Goal: Task Accomplishment & Management: Manage account settings

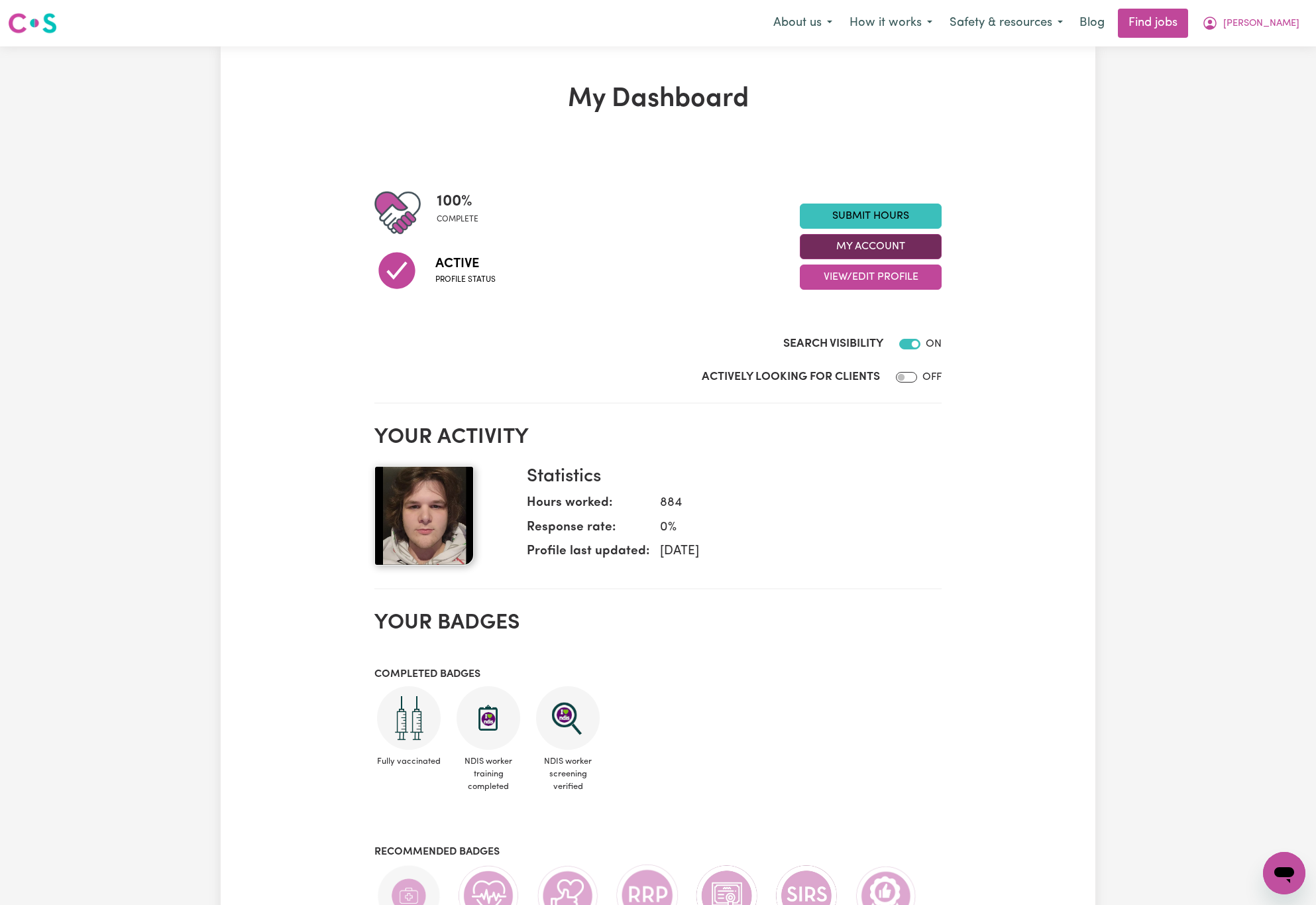
click at [917, 247] on button "My Account" at bounding box center [871, 247] width 142 height 25
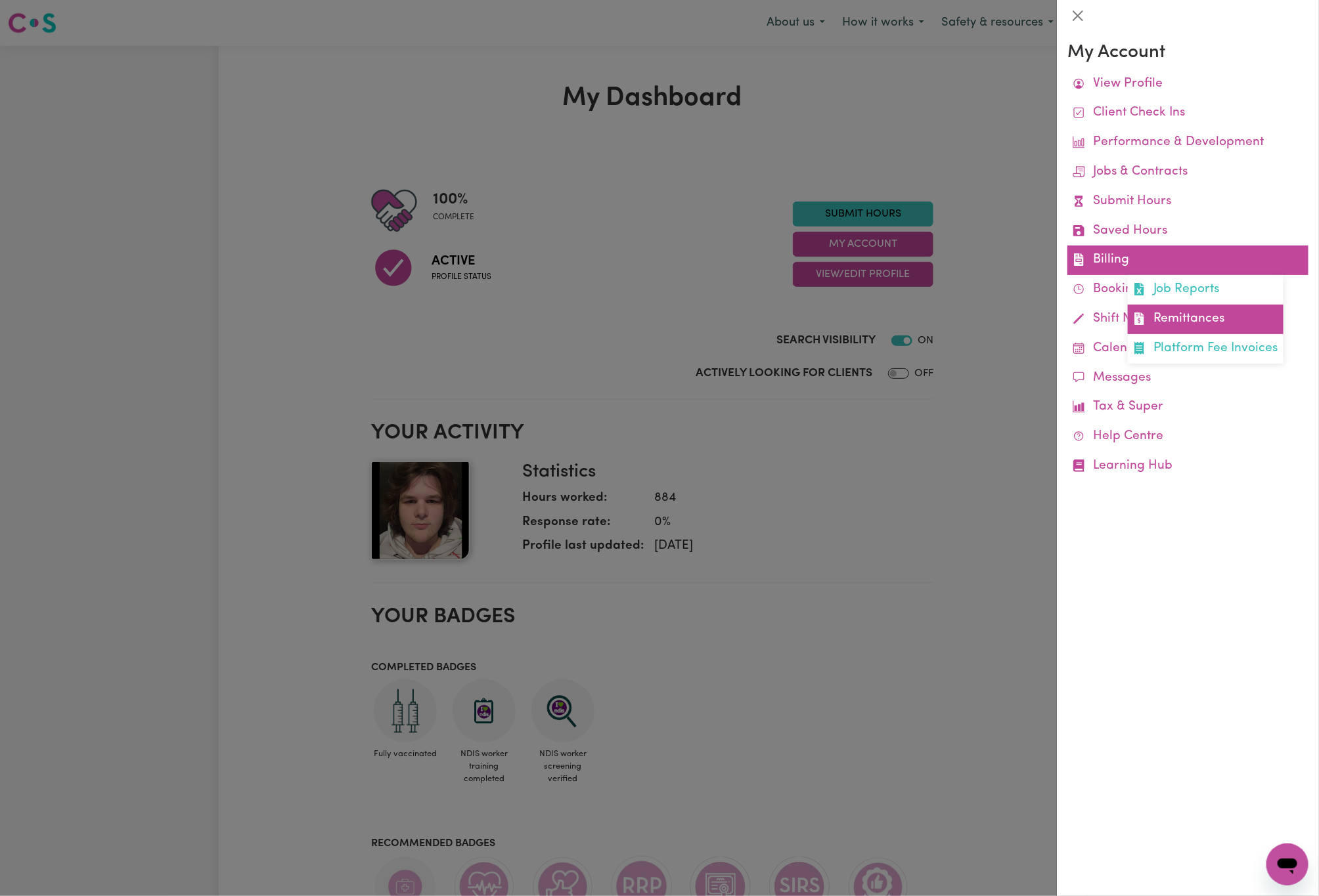
click at [1173, 319] on link "Remittances" at bounding box center [1205, 320] width 156 height 30
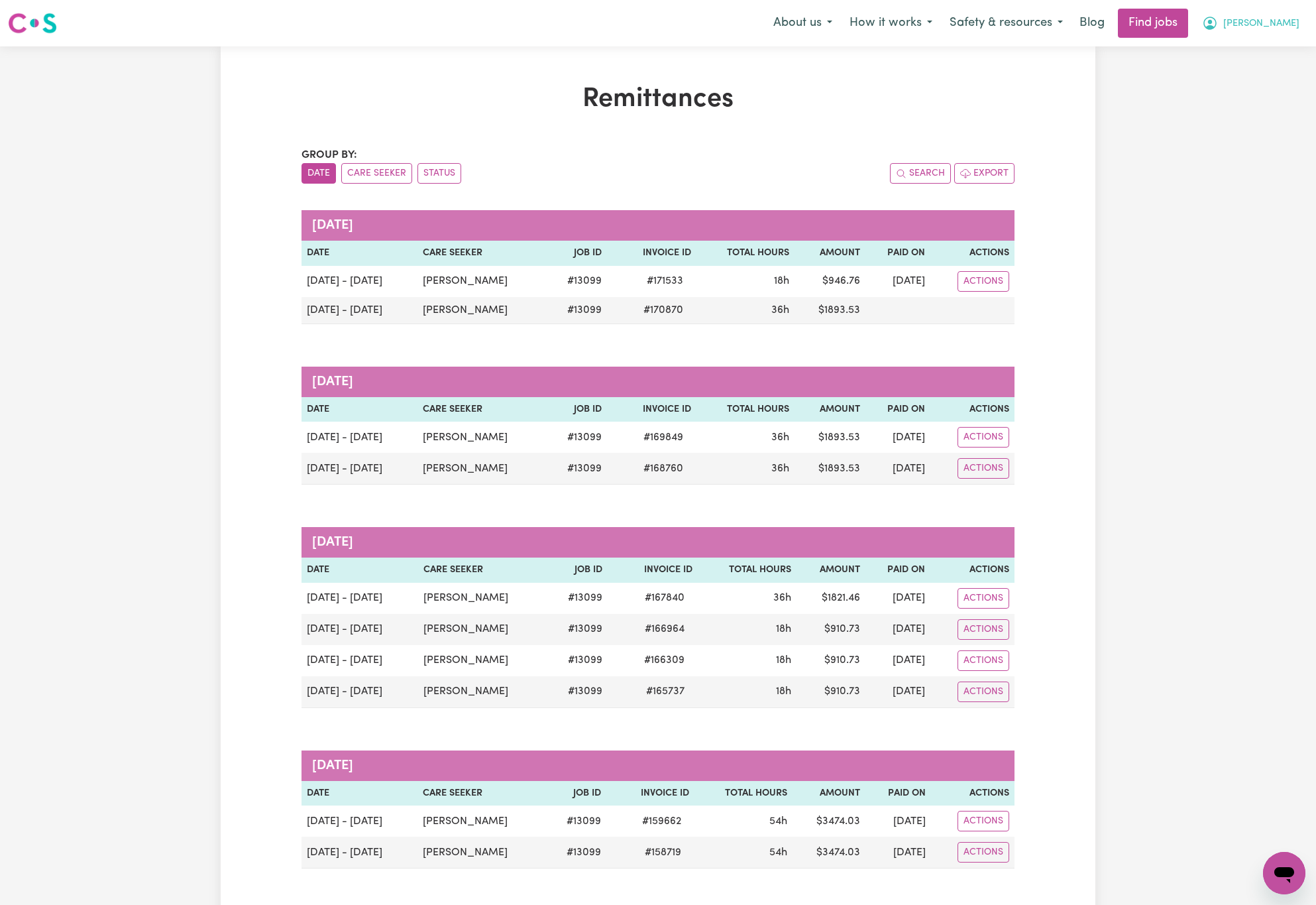
click at [1296, 10] on button "[PERSON_NAME]" at bounding box center [1251, 24] width 115 height 28
drag, startPoint x: 1298, startPoint y: 17, endPoint x: 1297, endPoint y: 28, distance: 11.0
click at [1299, 17] on button "[PERSON_NAME]" at bounding box center [1251, 24] width 115 height 28
click at [1287, 28] on span "[PERSON_NAME]" at bounding box center [1261, 24] width 76 height 14
click at [1284, 94] on link "Logout" at bounding box center [1255, 101] width 104 height 25
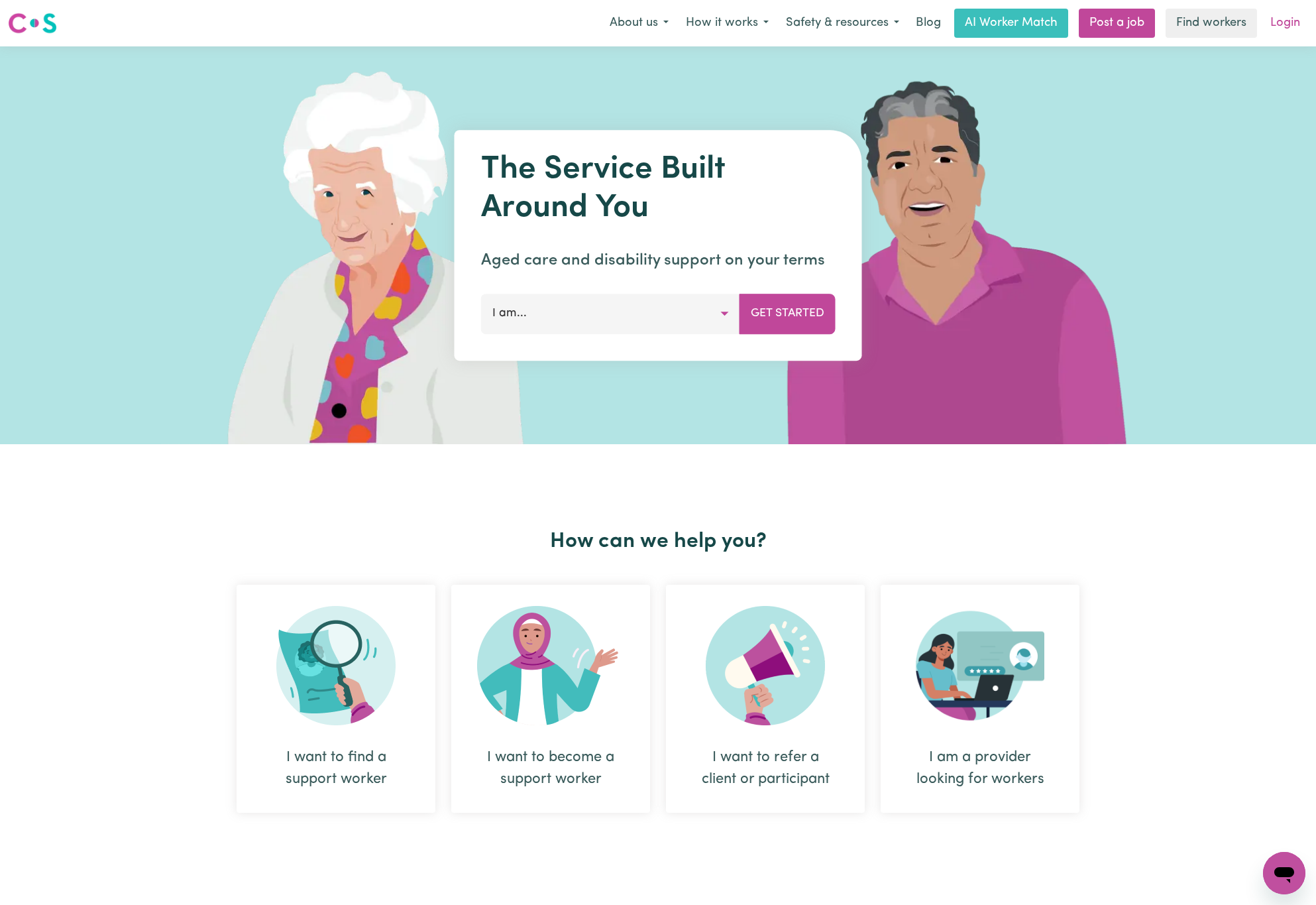
click at [1280, 19] on link "Login" at bounding box center [1285, 23] width 46 height 29
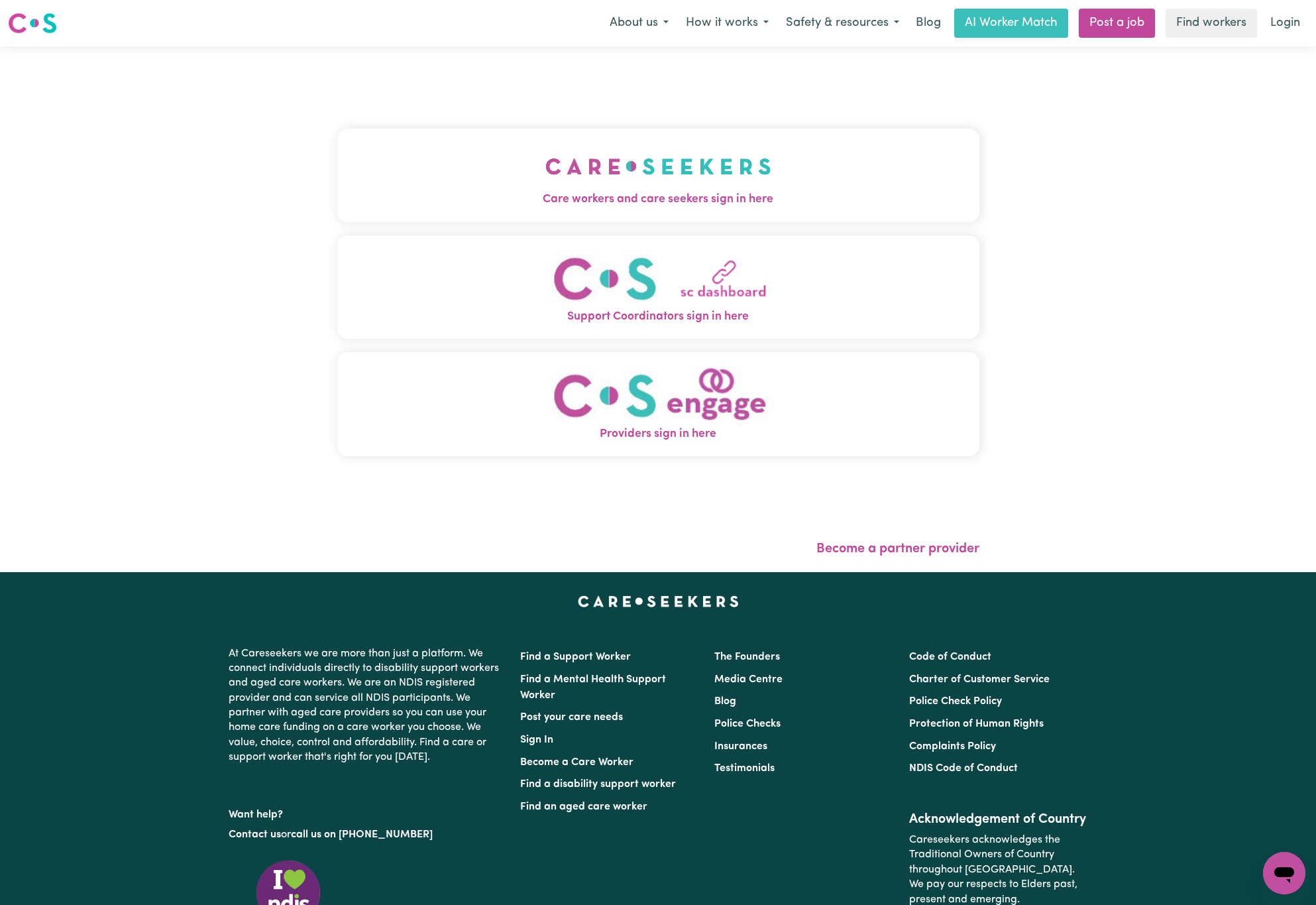
click at [581, 183] on img "Care workers and care seekers sign in here" at bounding box center [658, 167] width 226 height 49
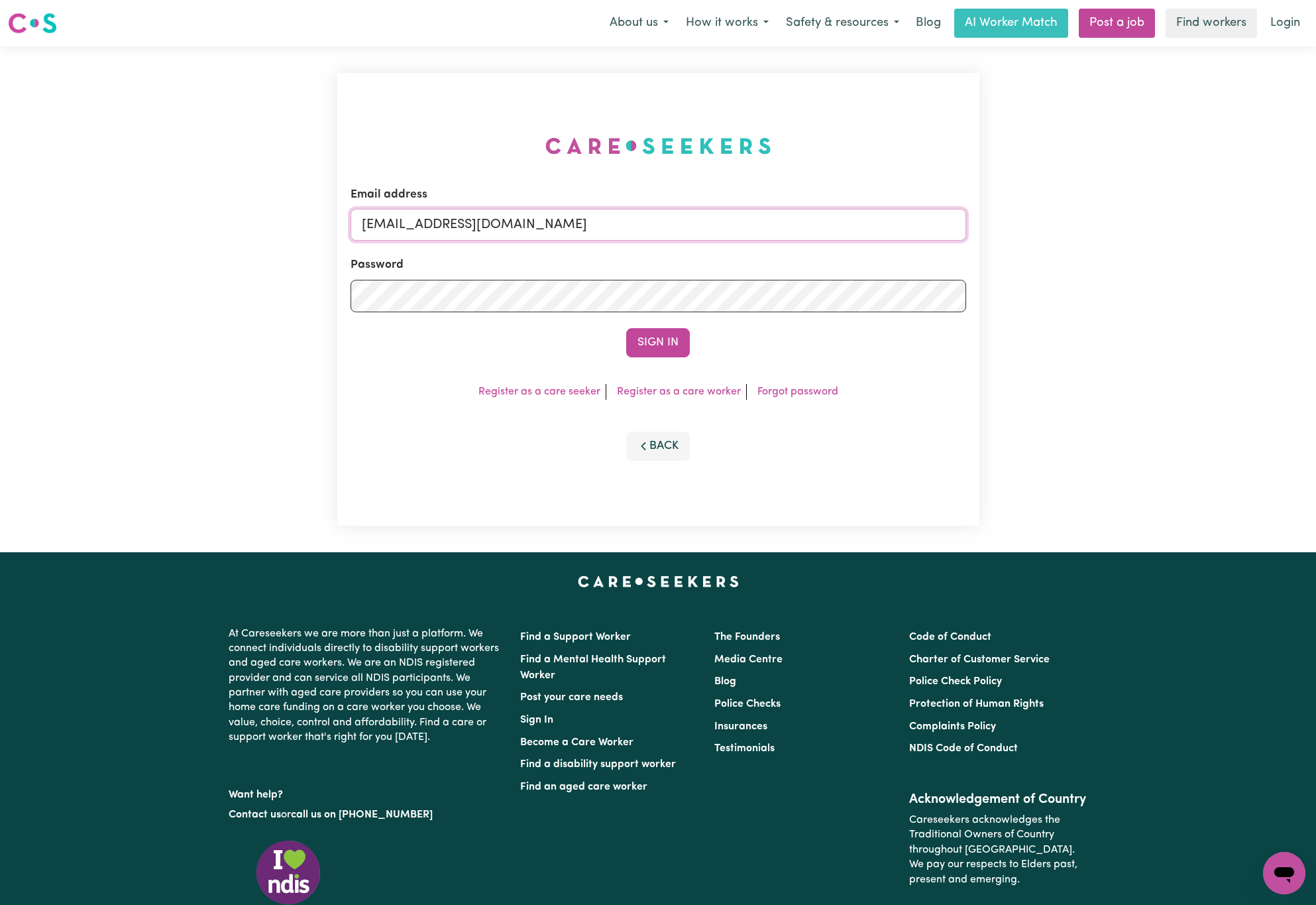
drag, startPoint x: 432, startPoint y: 220, endPoint x: 874, endPoint y: 220, distance: 442.0
click at [874, 220] on input "[EMAIL_ADDRESS][DOMAIN_NAME]" at bounding box center [658, 225] width 616 height 32
paste input "RobertMoorWC"
type input "[EMAIL_ADDRESS][DOMAIN_NAME]"
click at [626, 329] on button "Sign In" at bounding box center [658, 343] width 64 height 29
